Goal: Information Seeking & Learning: Learn about a topic

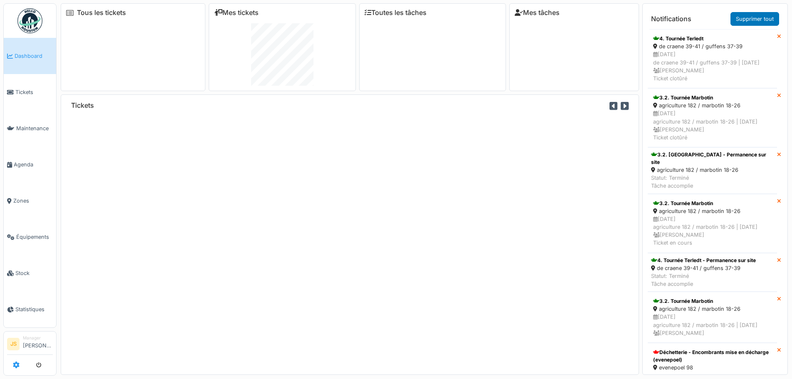
click at [16, 364] on icon at bounding box center [16, 364] width 7 height 7
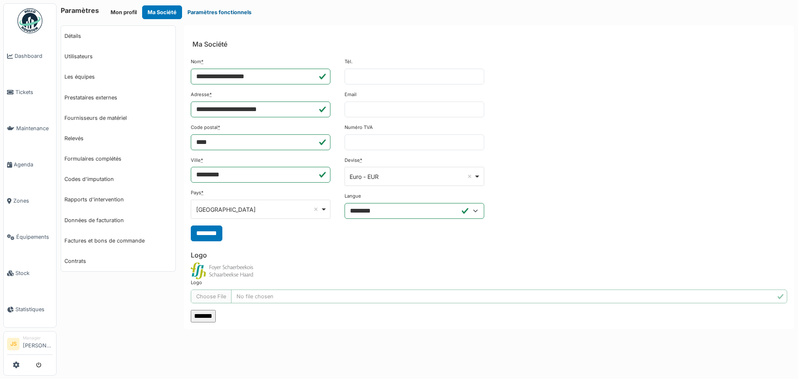
click at [193, 11] on button "Paramètres fonctionnels" at bounding box center [219, 12] width 75 height 14
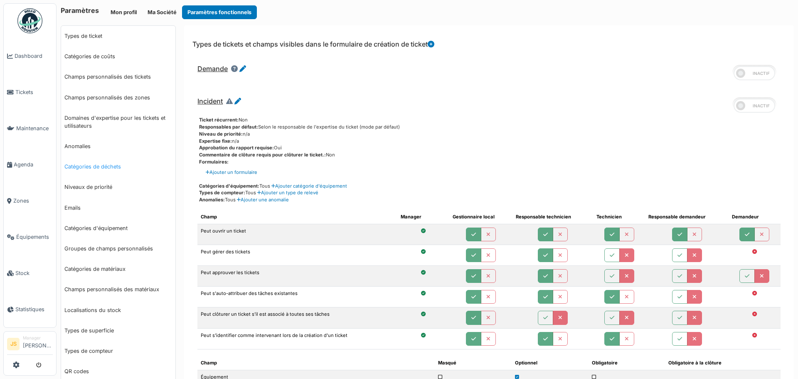
click at [110, 171] on link "Catégories de déchets" at bounding box center [118, 166] width 114 height 20
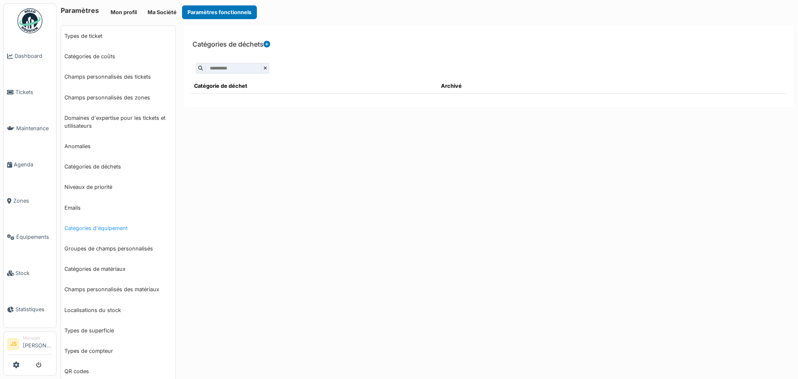
click at [84, 227] on link "Catégories d'équipement" at bounding box center [118, 228] width 114 height 20
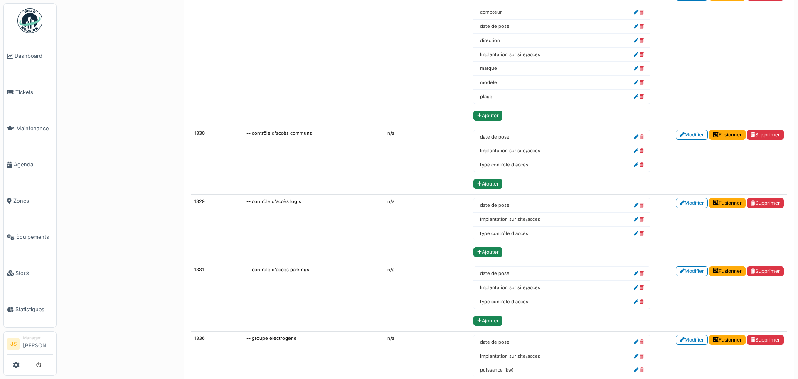
scroll to position [13238, 0]
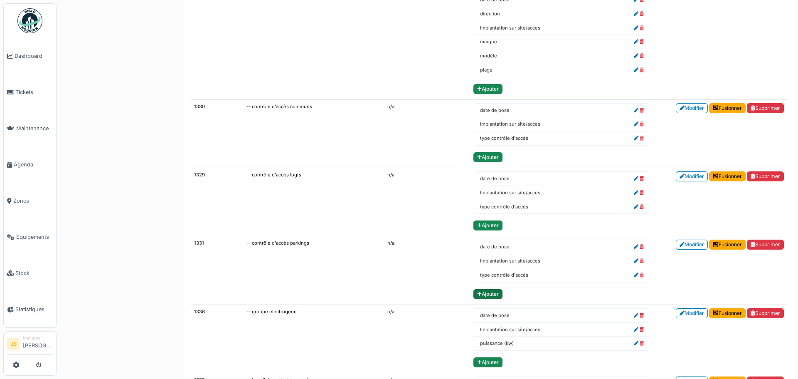
click at [482, 295] on link "Ajouter" at bounding box center [488, 294] width 29 height 10
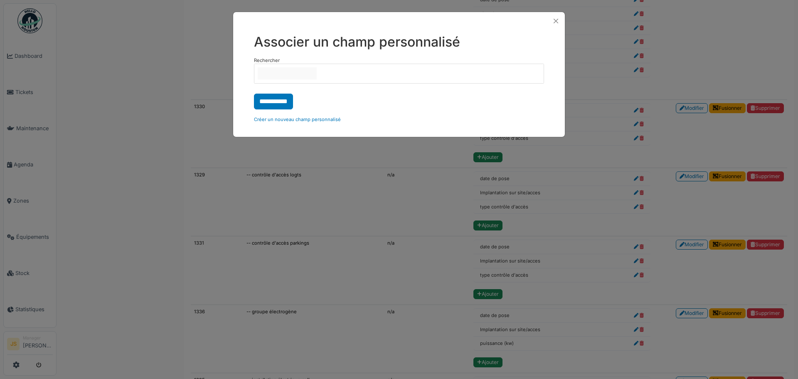
click at [303, 72] on input "null" at bounding box center [287, 73] width 59 height 12
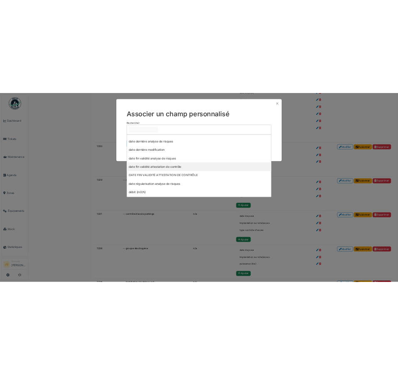
scroll to position [748, 0]
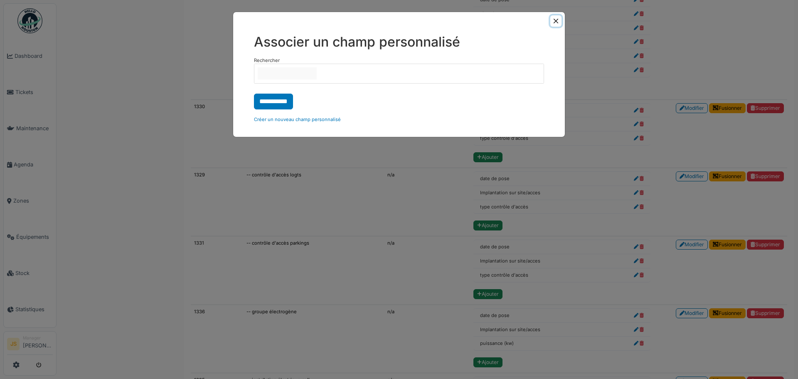
click at [559, 17] on button "Close" at bounding box center [555, 20] width 11 height 11
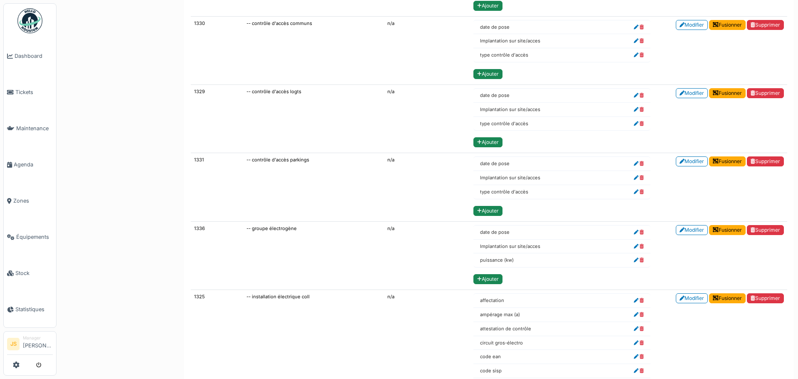
scroll to position [13280, 0]
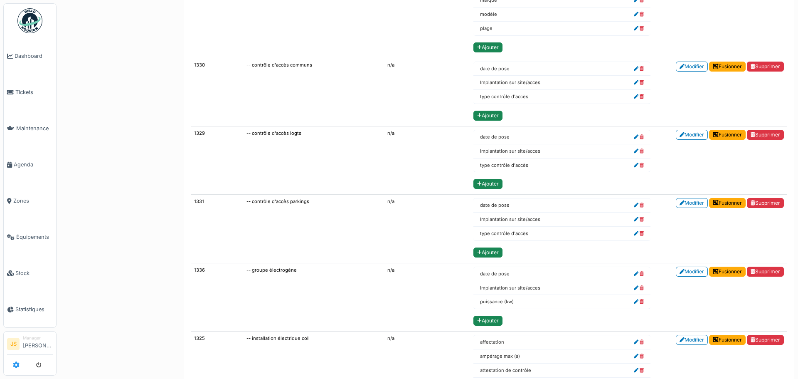
click at [16, 367] on icon at bounding box center [16, 364] width 7 height 7
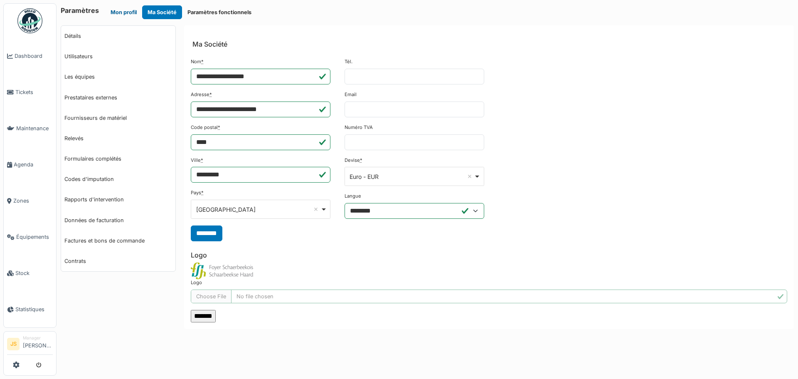
click at [114, 11] on button "Mon profil" at bounding box center [123, 12] width 37 height 14
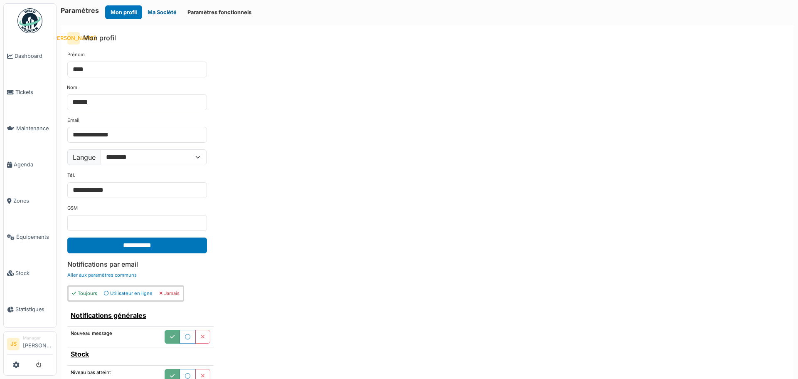
click at [165, 7] on button "Ma Société" at bounding box center [162, 12] width 40 height 14
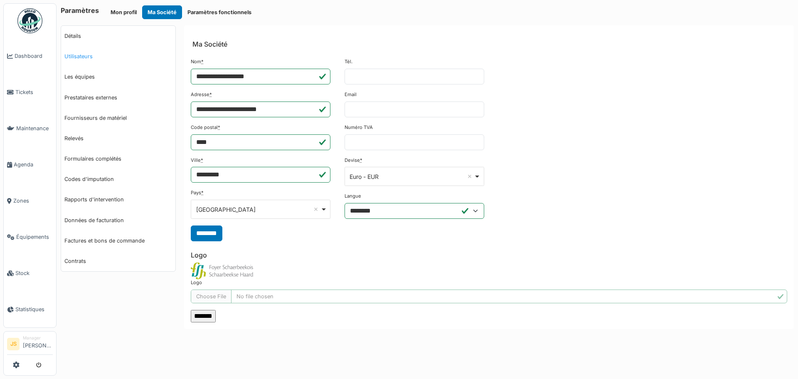
click at [95, 58] on link "Utilisateurs" at bounding box center [118, 56] width 114 height 20
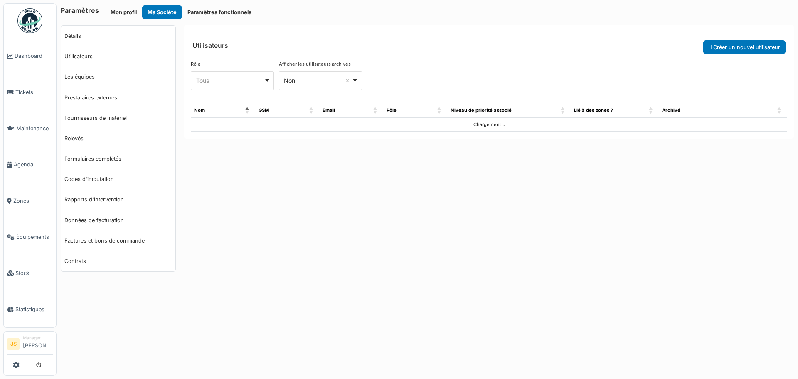
select select "***"
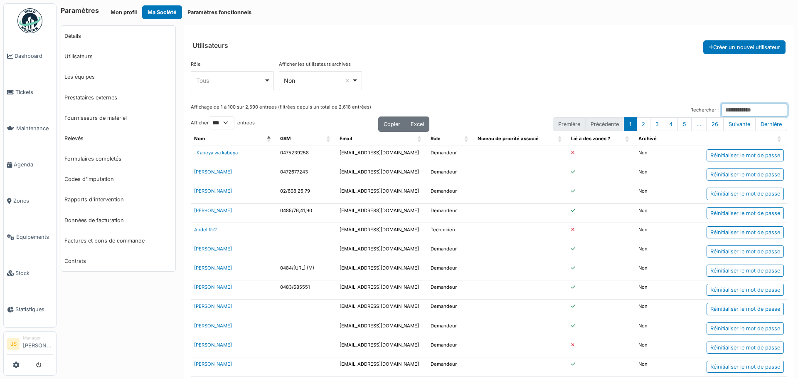
click at [727, 107] on input "Rechercher :" at bounding box center [755, 110] width 66 height 13
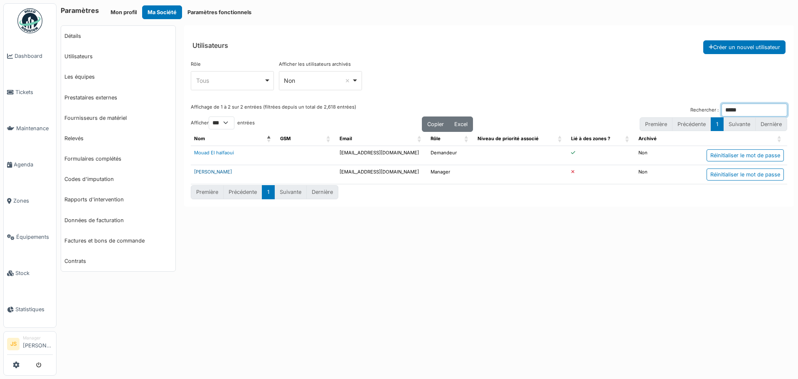
type input "*****"
click at [211, 173] on link "[PERSON_NAME]" at bounding box center [213, 172] width 38 height 6
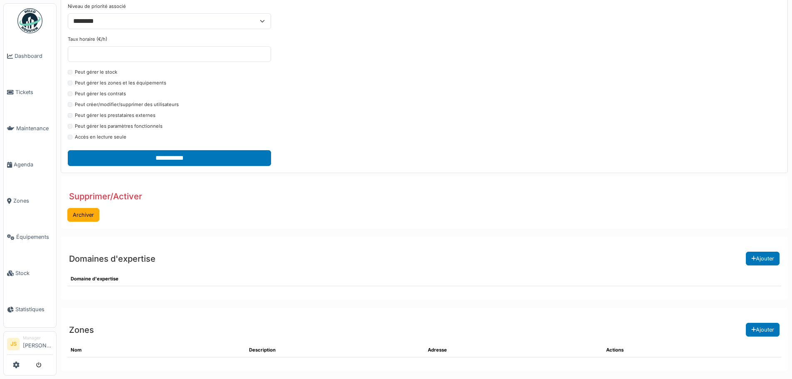
scroll to position [8, 0]
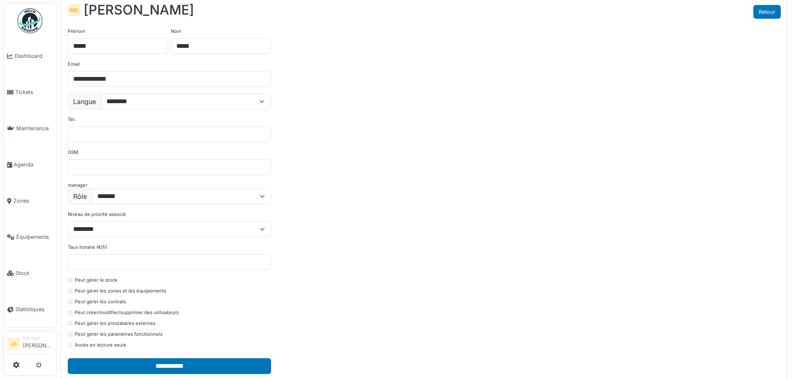
click at [770, 17] on link "Retour" at bounding box center [766, 12] width 27 height 14
select select "***"
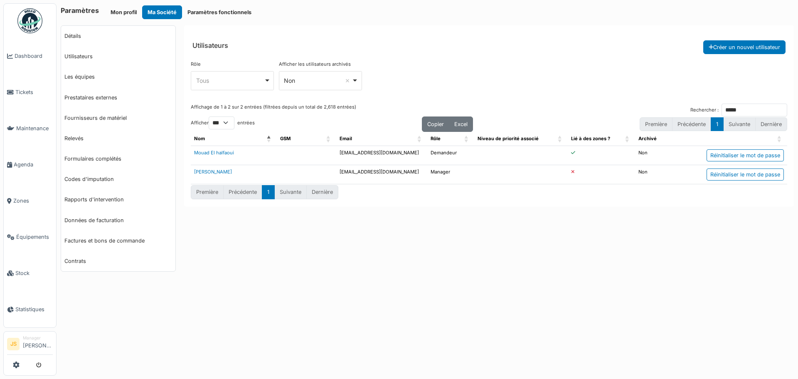
select select "***"
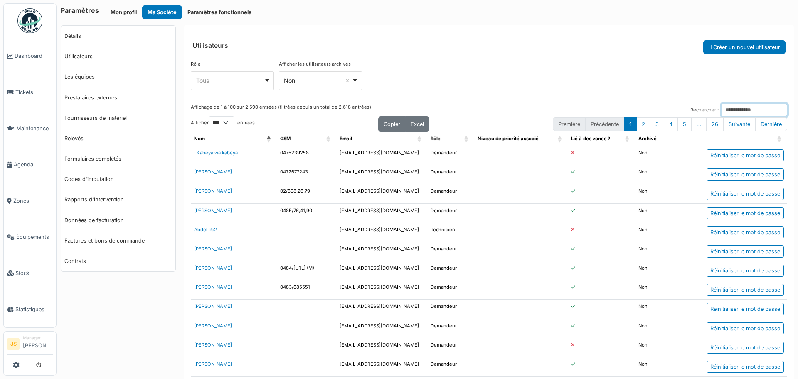
click at [730, 110] on input "Rechercher :" at bounding box center [755, 110] width 66 height 13
type input "*"
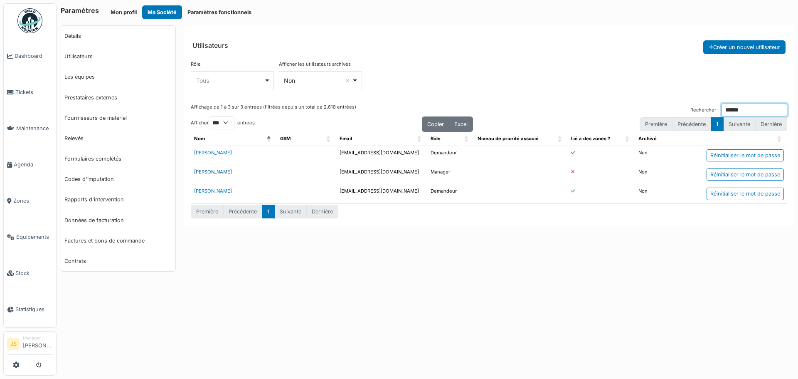
type input "******"
click at [217, 170] on link "[PERSON_NAME]" at bounding box center [213, 172] width 38 height 6
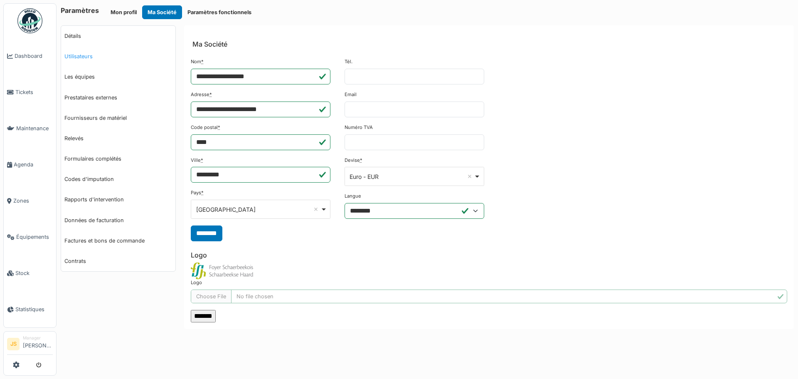
click at [81, 58] on link "Utilisateurs" at bounding box center [118, 56] width 114 height 20
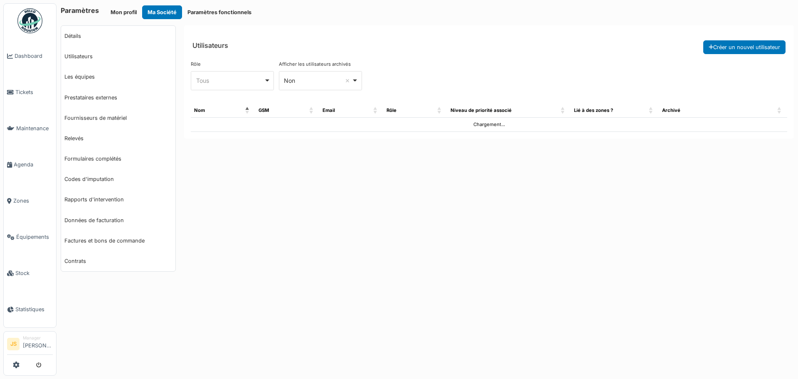
select select "***"
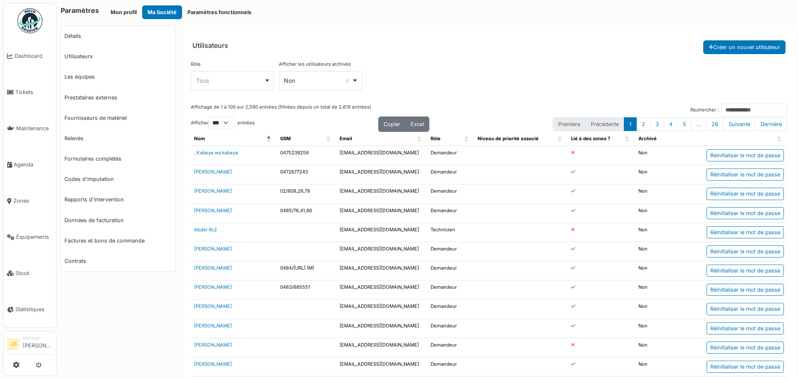
click at [255, 79] on div "Tous Remove item" at bounding box center [230, 80] width 68 height 9
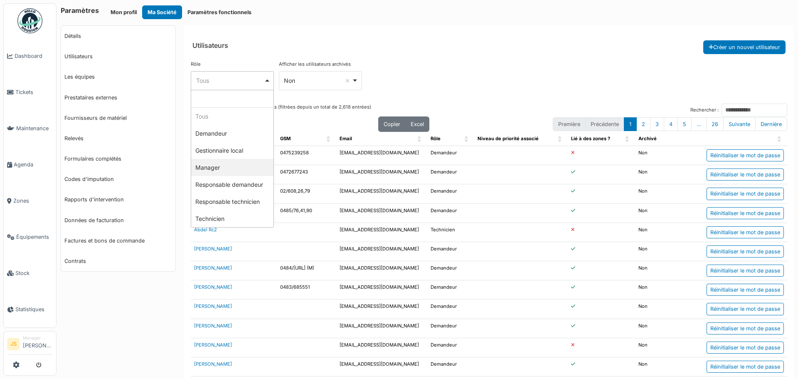
select select "*******"
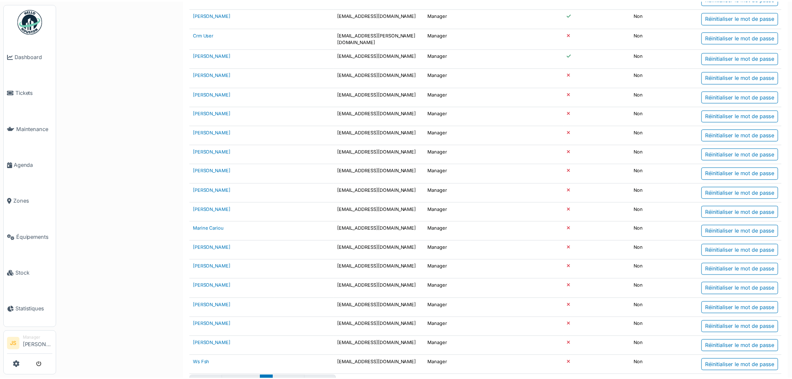
scroll to position [313, 0]
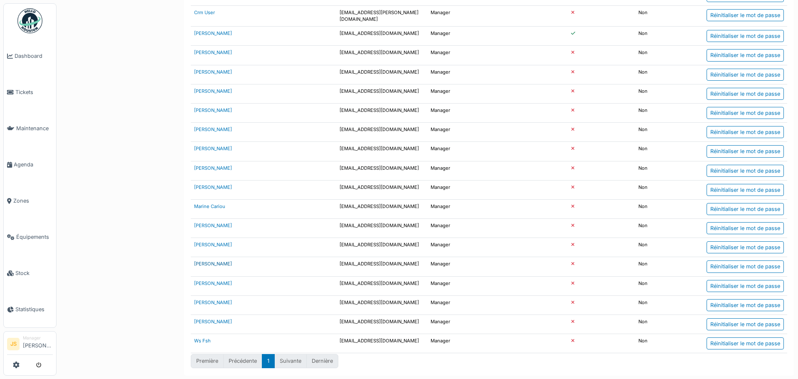
click at [210, 262] on link "[PERSON_NAME]" at bounding box center [213, 264] width 38 height 6
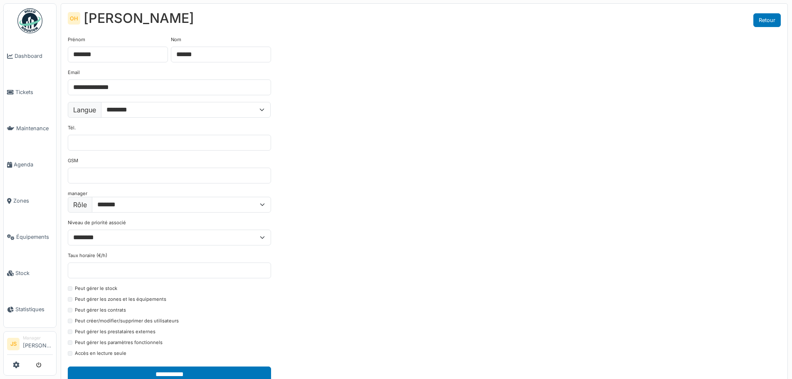
click at [767, 13] on link "Retour" at bounding box center [766, 20] width 27 height 14
select select "***"
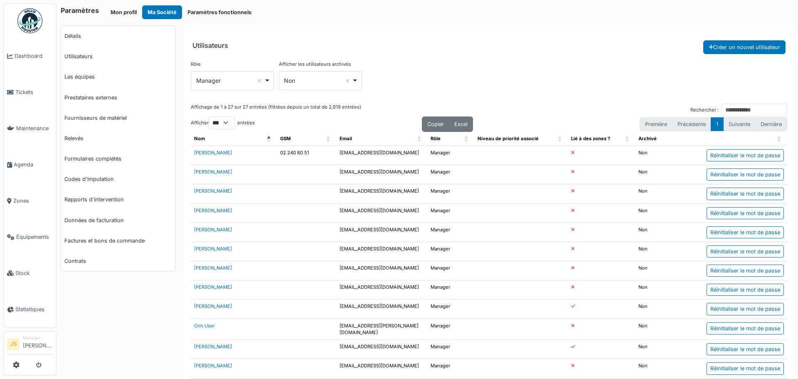
select select "***"
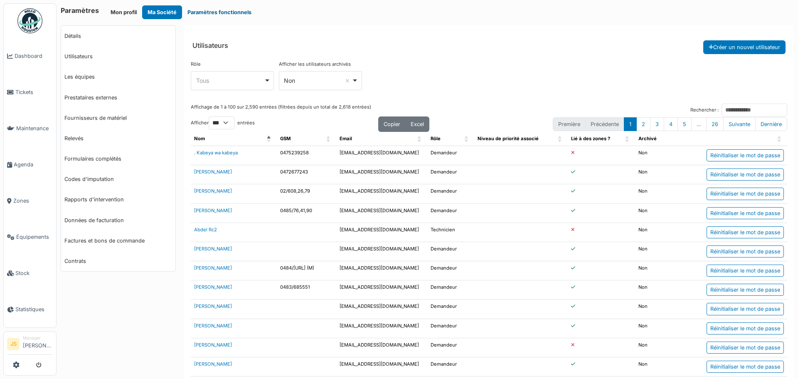
click at [205, 15] on button "Paramètres fonctionnels" at bounding box center [219, 12] width 75 height 14
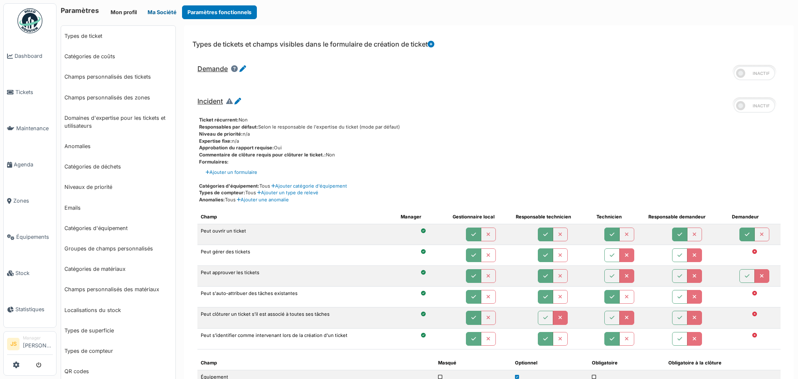
click at [151, 9] on button "Ma Société" at bounding box center [162, 12] width 40 height 14
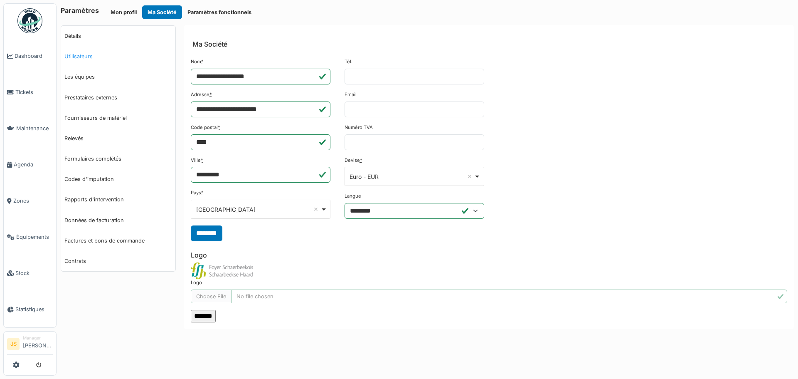
click at [82, 55] on link "Utilisateurs" at bounding box center [118, 56] width 114 height 20
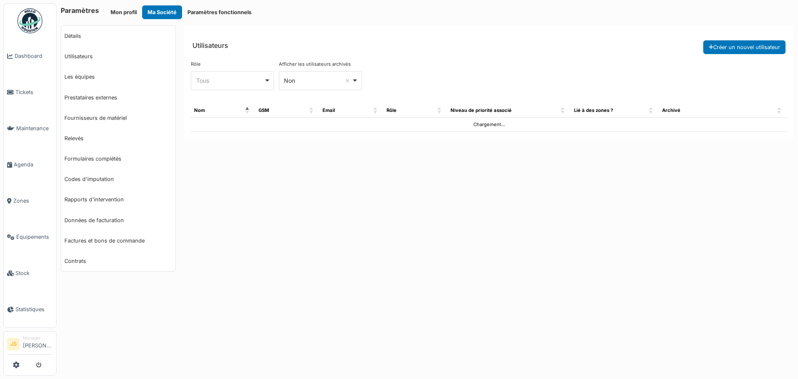
select select "***"
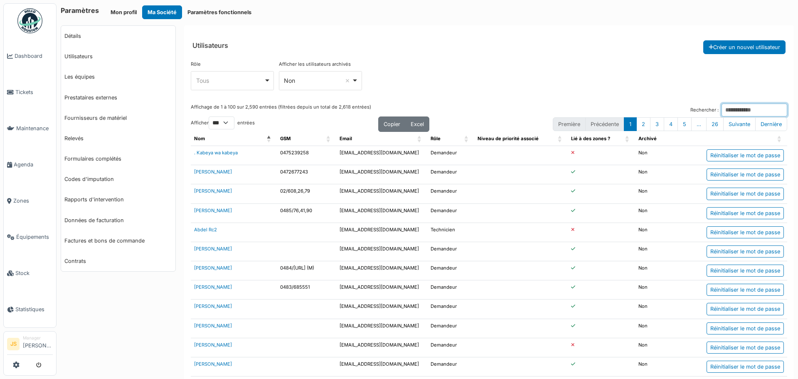
click at [733, 111] on input "Rechercher :" at bounding box center [755, 110] width 66 height 13
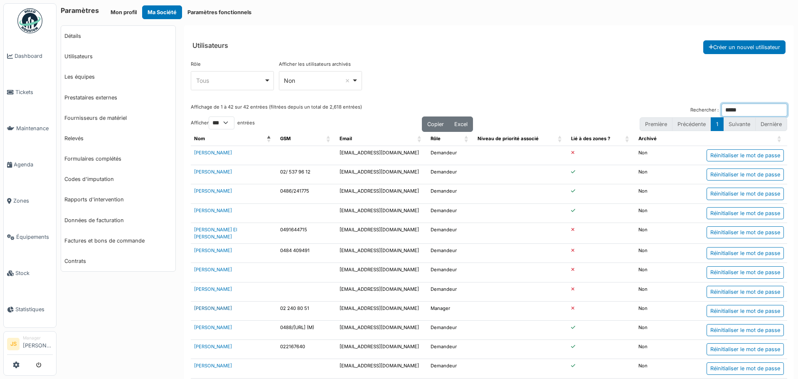
type input "*****"
click at [206, 305] on link "[PERSON_NAME]" at bounding box center [213, 308] width 38 height 6
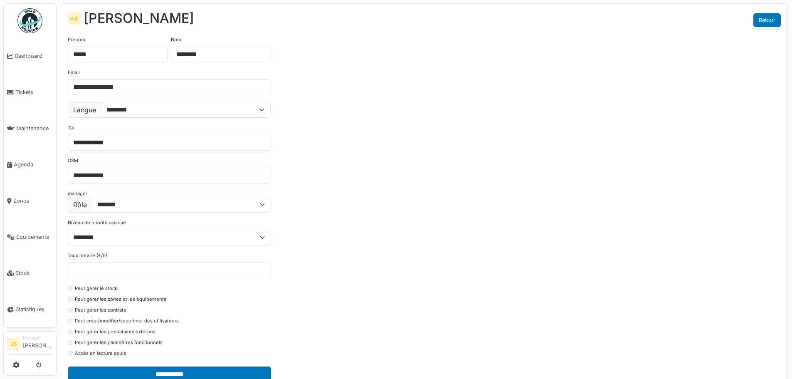
click at [779, 19] on link "Retour" at bounding box center [766, 20] width 27 height 14
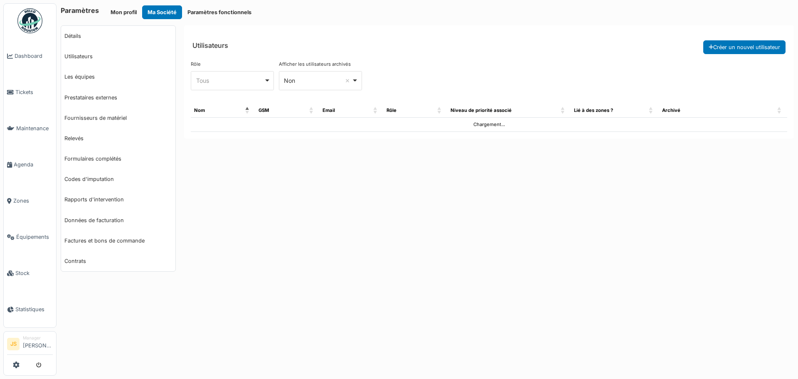
select select "***"
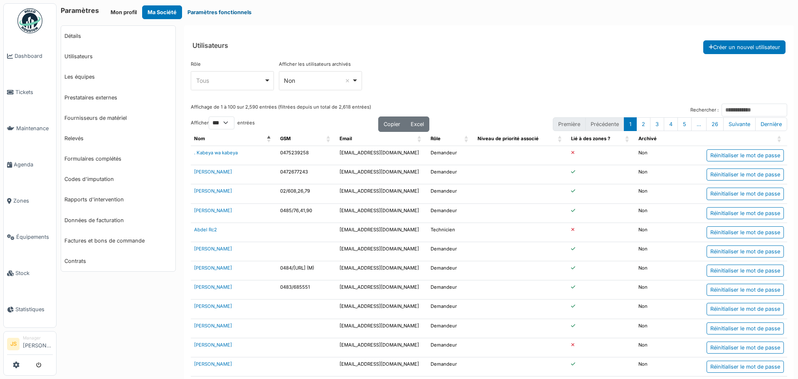
click at [222, 12] on button "Paramètres fonctionnels" at bounding box center [219, 12] width 75 height 14
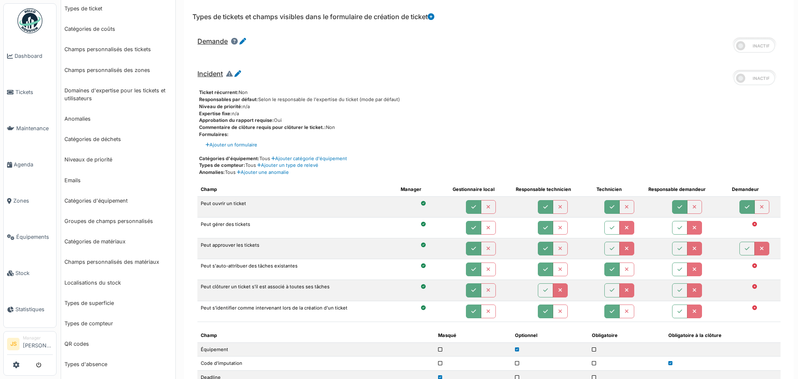
scroll to position [42, 0]
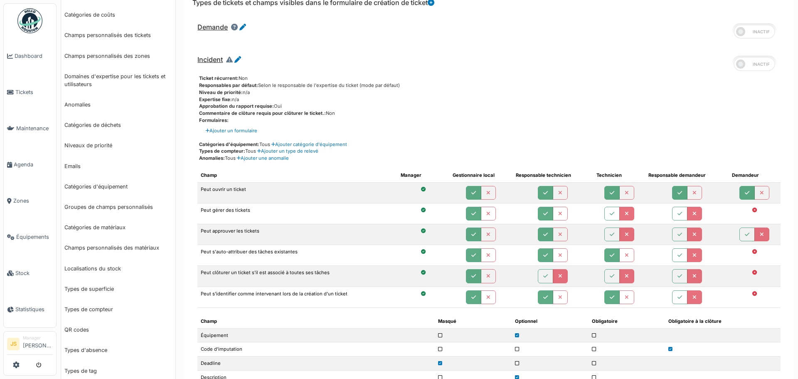
drag, startPoint x: 269, startPoint y: 80, endPoint x: 282, endPoint y: 104, distance: 27.3
click at [282, 104] on div "Ticket récurrent: Non Responsables par défaut: Selon le responsable de l'expert…" at bounding box center [488, 122] width 583 height 94
click at [358, 115] on div "Commentaire de clôture requis pour clôturer le ticket.: Non" at bounding box center [490, 113] width 582 height 7
click at [99, 181] on link "Catégories d'équipement" at bounding box center [118, 186] width 114 height 20
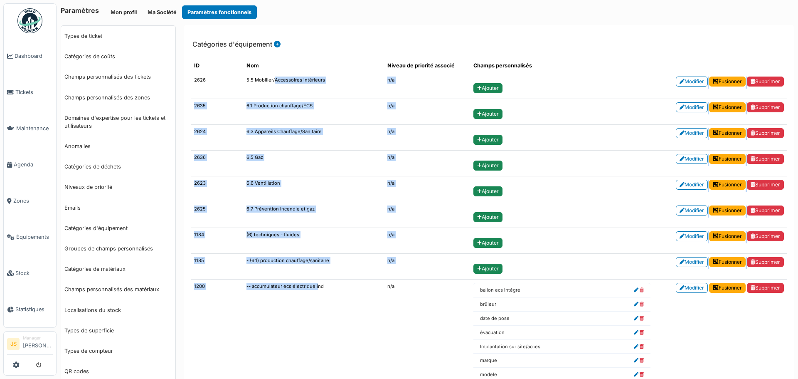
drag, startPoint x: 269, startPoint y: 81, endPoint x: 314, endPoint y: 294, distance: 218.0
click at [395, 169] on td "n/a" at bounding box center [427, 164] width 86 height 26
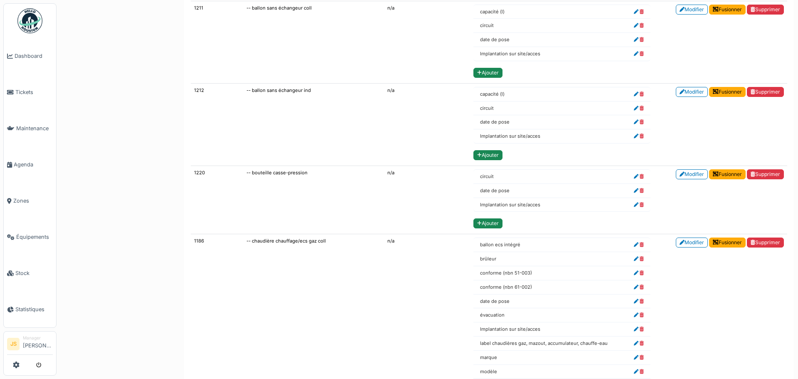
scroll to position [1014, 0]
click at [294, 241] on td "-- chaudière chauffage/ecs gaz coll" at bounding box center [313, 338] width 141 height 209
drag, startPoint x: 294, startPoint y: 240, endPoint x: 276, endPoint y: 243, distance: 18.5
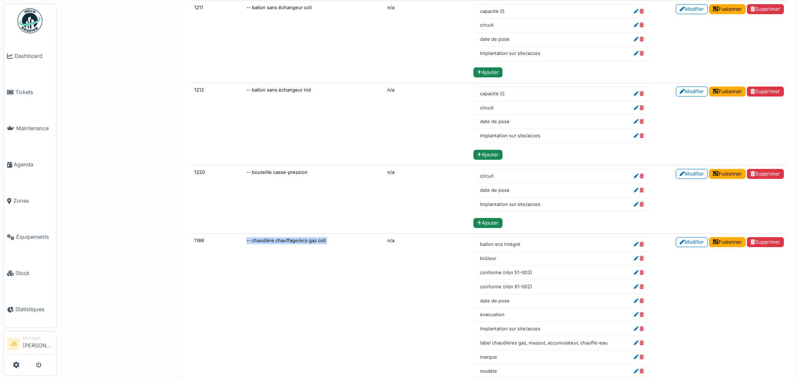
click at [276, 243] on td "-- chaudière chauffage/ecs gaz coll" at bounding box center [313, 338] width 141 height 209
drag, startPoint x: 193, startPoint y: 240, endPoint x: 700, endPoint y: 341, distance: 517.6
click at [696, 342] on tr "1186 -- chaudière chauffage/ecs gaz coll n/a ballon ecs intégré brûleur conform…" at bounding box center [489, 338] width 597 height 209
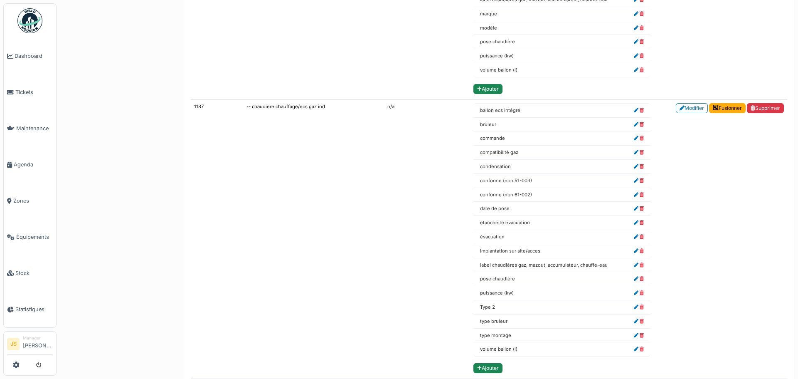
scroll to position [1513, 0]
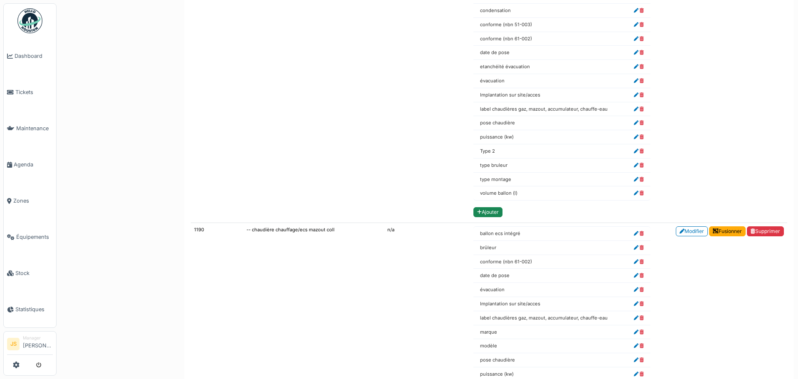
click at [661, 195] on td "Modifier Fusionner Supprimer" at bounding box center [720, 82] width 133 height 279
click at [511, 190] on li "volume ballon (l)" at bounding box center [562, 193] width 177 height 14
click at [516, 193] on li "volume ballon (l)" at bounding box center [562, 193] width 177 height 14
click at [660, 191] on td "Modifier Fusionner Supprimer" at bounding box center [720, 82] width 133 height 279
click at [386, 230] on td "n/a" at bounding box center [427, 320] width 86 height 195
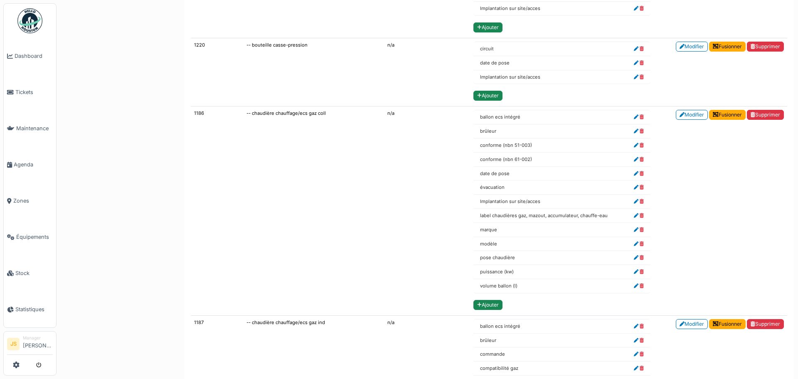
scroll to position [1139, 0]
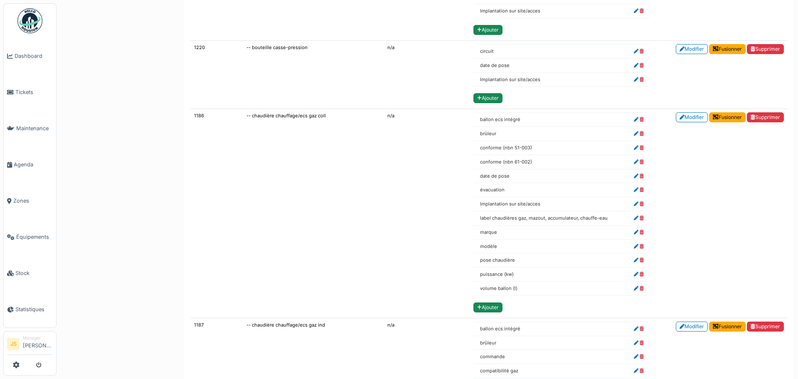
click at [194, 114] on td "1186" at bounding box center [217, 213] width 52 height 209
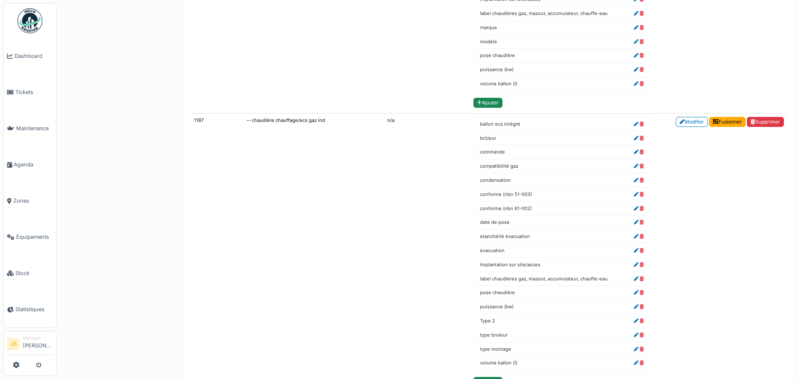
scroll to position [1347, 0]
